Goal: Task Accomplishment & Management: Manage account settings

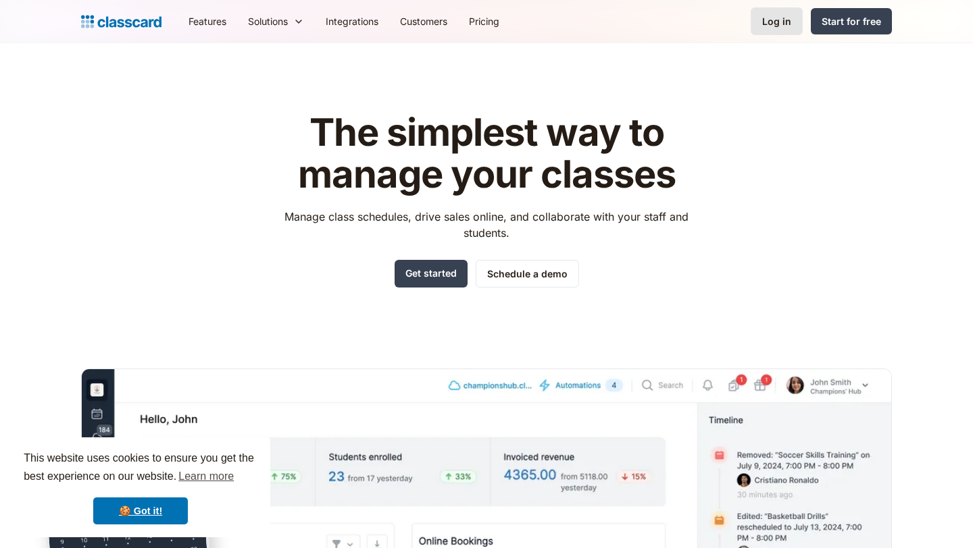
click at [763, 34] on link "Log in" at bounding box center [776, 21] width 52 height 28
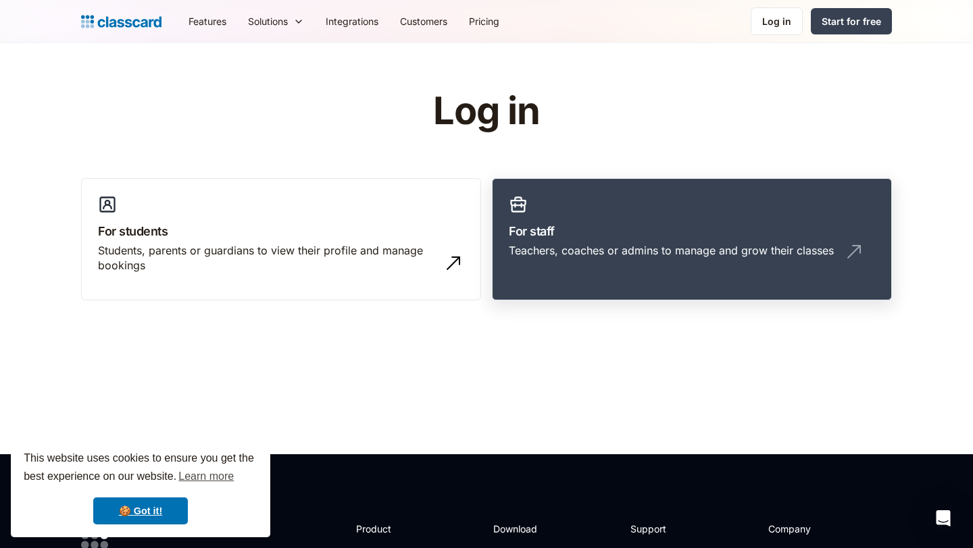
click at [613, 224] on h3 "For staff" at bounding box center [692, 231] width 366 height 18
